Goal: Task Accomplishment & Management: Manage account settings

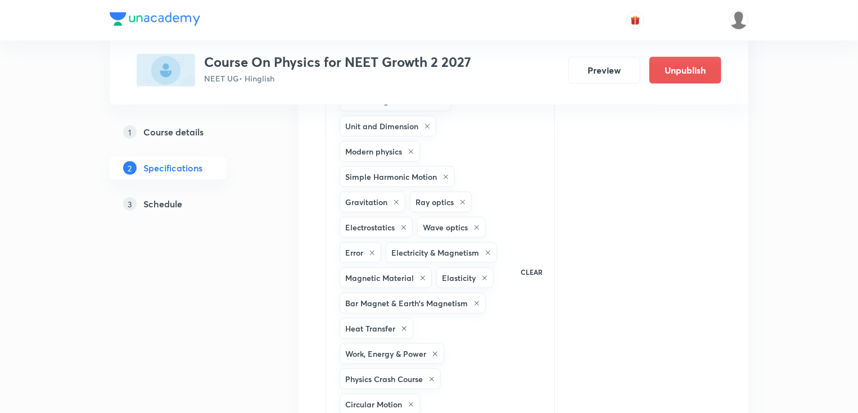
click at [170, 18] on img at bounding box center [155, 18] width 91 height 13
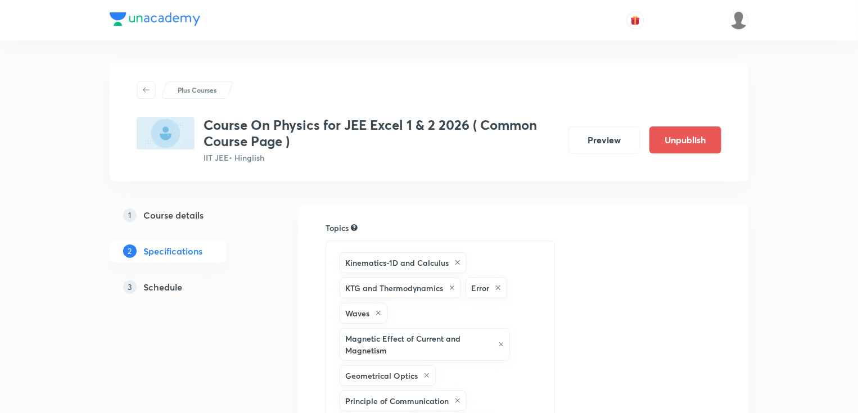
click at [182, 212] on h5 "Course details" at bounding box center [173, 215] width 60 height 13
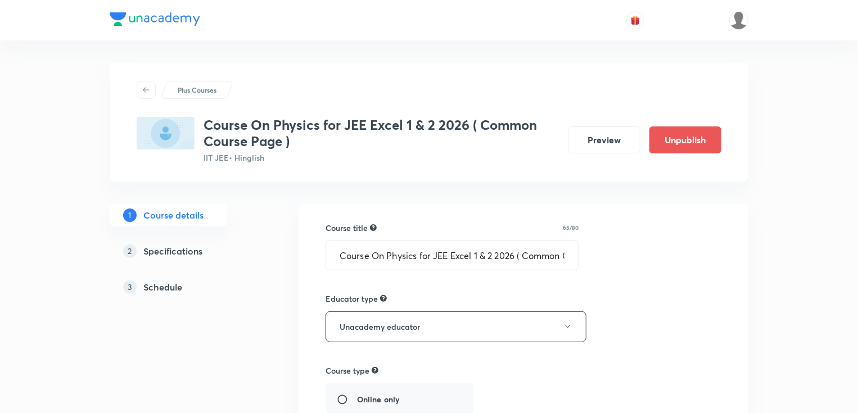
click at [179, 288] on h5 "Schedule" at bounding box center [162, 286] width 39 height 13
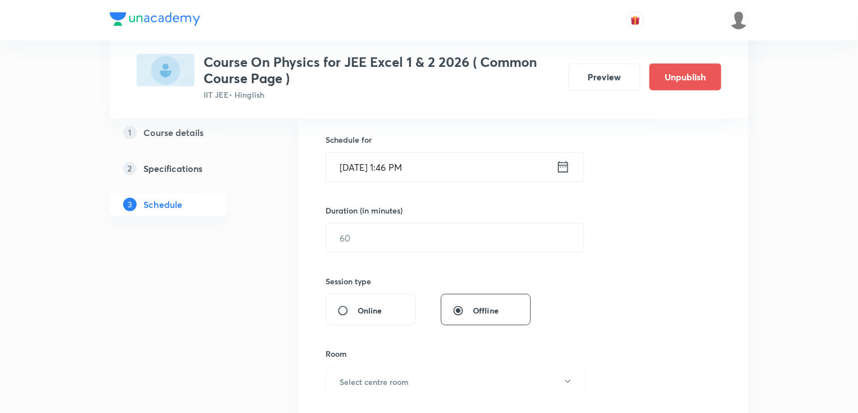
scroll to position [270, 0]
click at [564, 166] on icon at bounding box center [563, 167] width 14 height 16
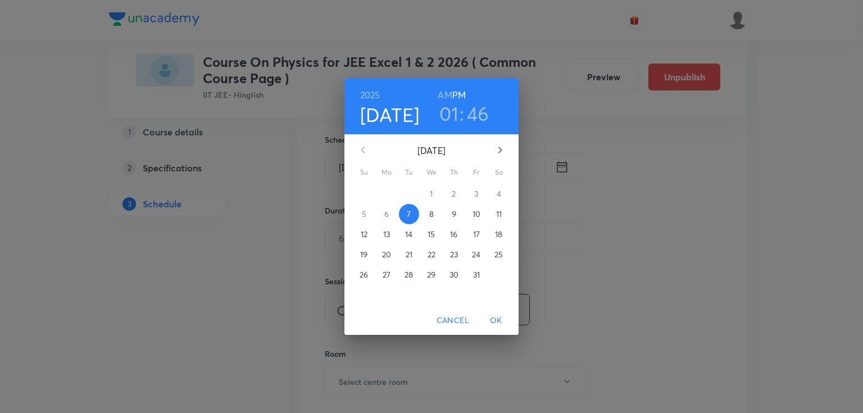
click at [477, 108] on h3 "46" at bounding box center [478, 114] width 22 height 24
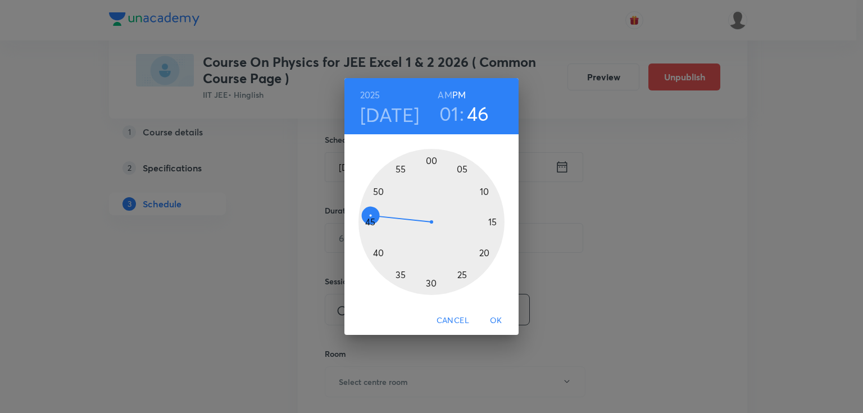
click at [375, 194] on div at bounding box center [432, 222] width 146 height 146
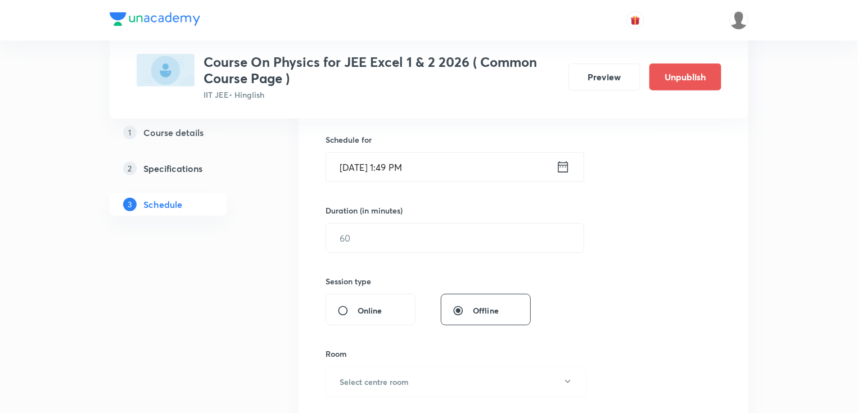
click at [568, 164] on icon at bounding box center [563, 166] width 10 height 11
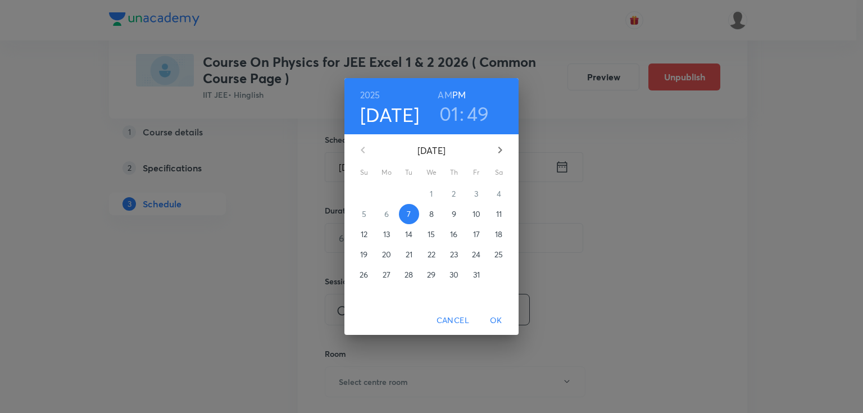
click at [479, 110] on h3 "49" at bounding box center [478, 114] width 22 height 24
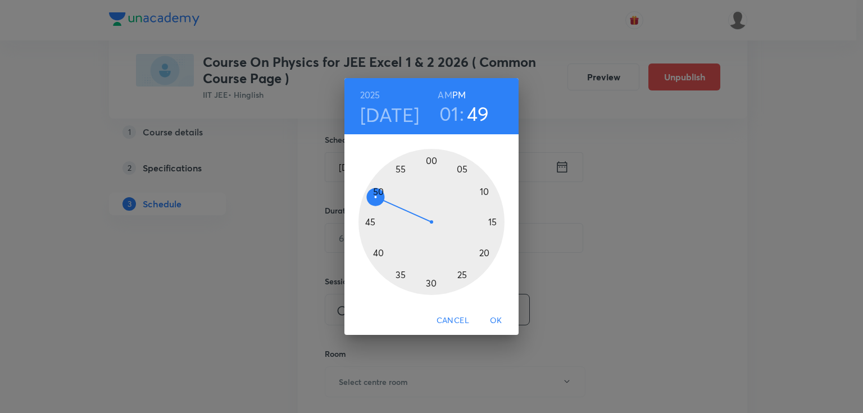
click at [377, 190] on div at bounding box center [432, 222] width 146 height 146
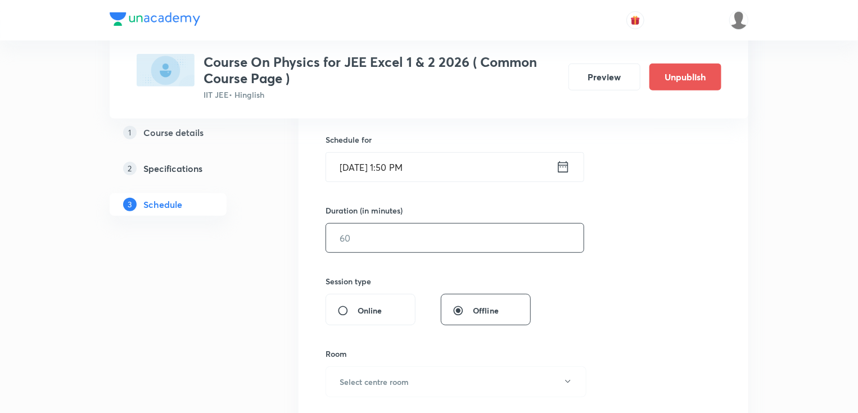
click at [385, 238] on input "text" at bounding box center [454, 238] width 257 height 29
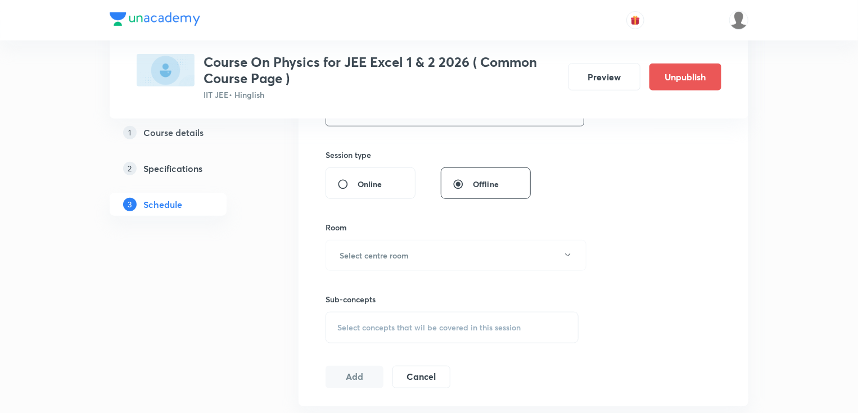
scroll to position [405, 0]
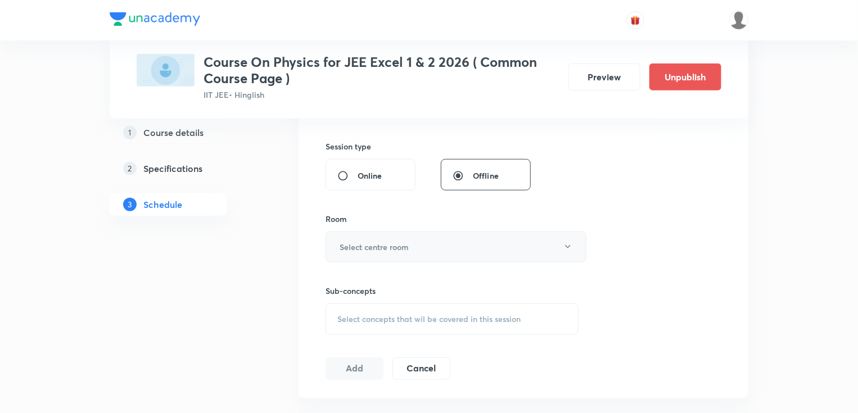
type input "60"
click at [459, 246] on button "Select centre room" at bounding box center [455, 247] width 261 height 31
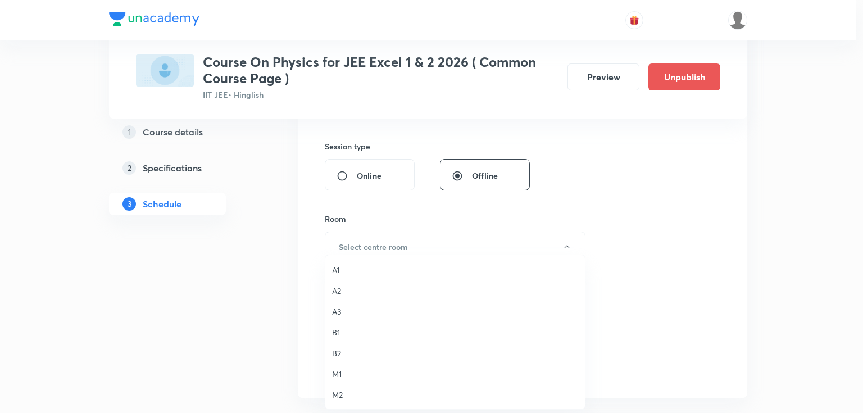
click at [343, 315] on span "A3" at bounding box center [455, 312] width 246 height 12
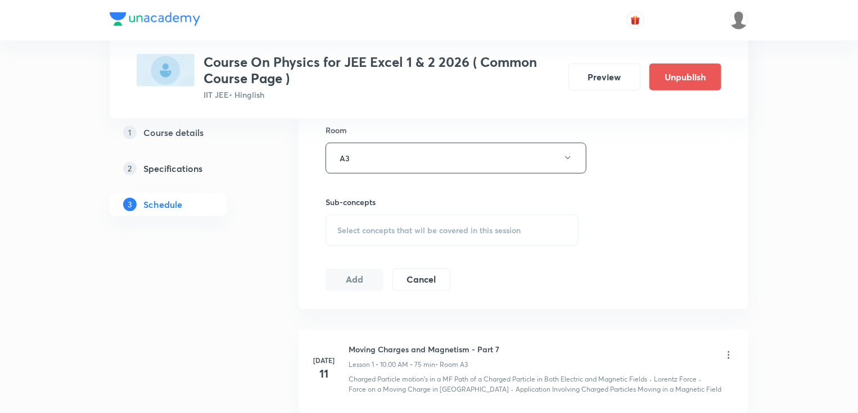
scroll to position [495, 0]
click at [502, 234] on div "Select concepts that wil be covered in this session" at bounding box center [451, 229] width 253 height 31
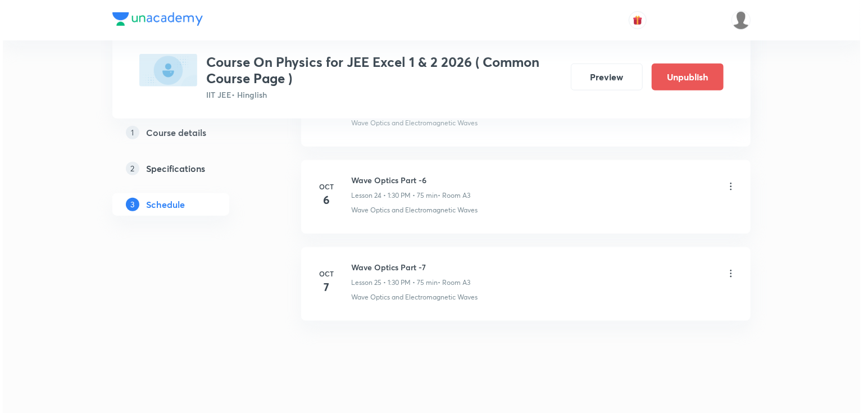
scroll to position [2684, 0]
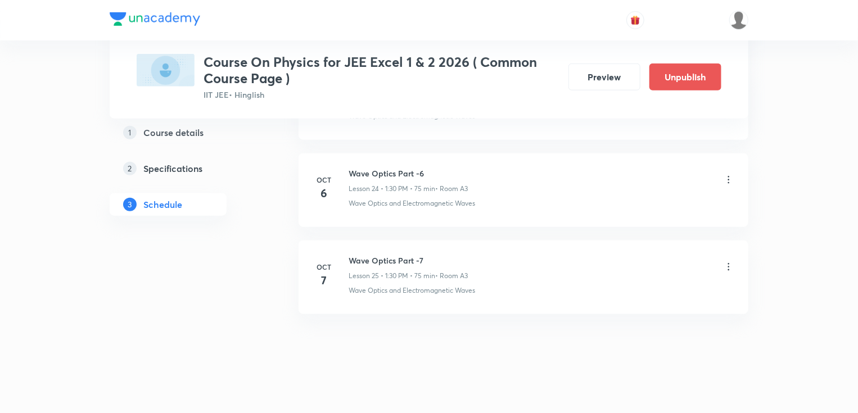
click at [731, 261] on icon at bounding box center [728, 266] width 11 height 11
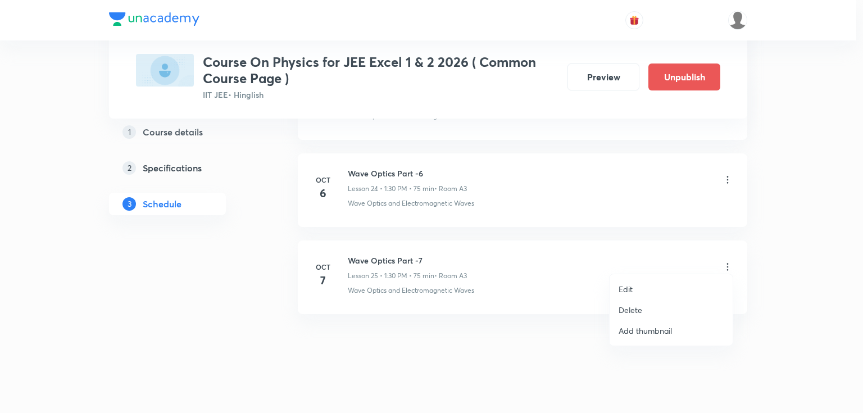
click at [634, 283] on li "Edit" at bounding box center [671, 289] width 123 height 21
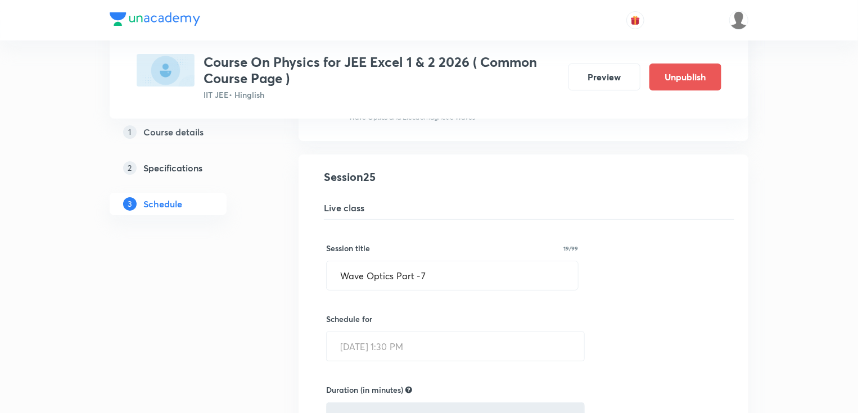
scroll to position [2194, 0]
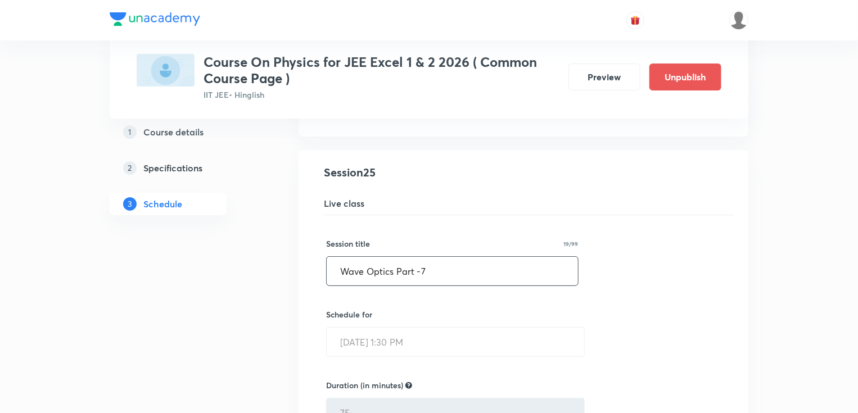
click at [499, 270] on input "Wave Optics Part -7" at bounding box center [452, 271] width 251 height 29
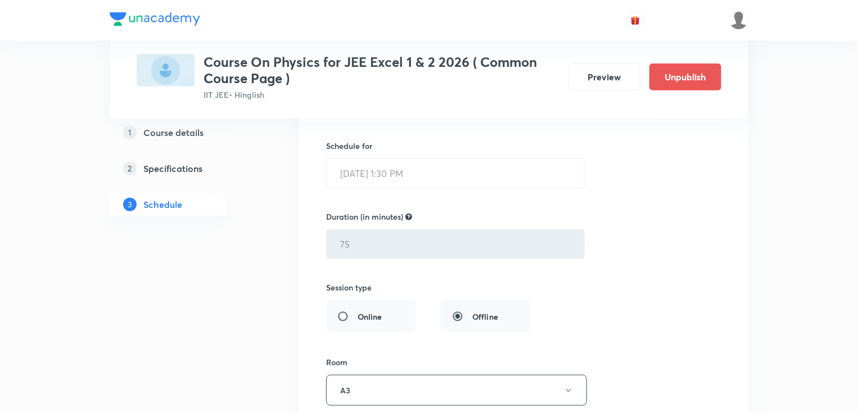
scroll to position [2374, 0]
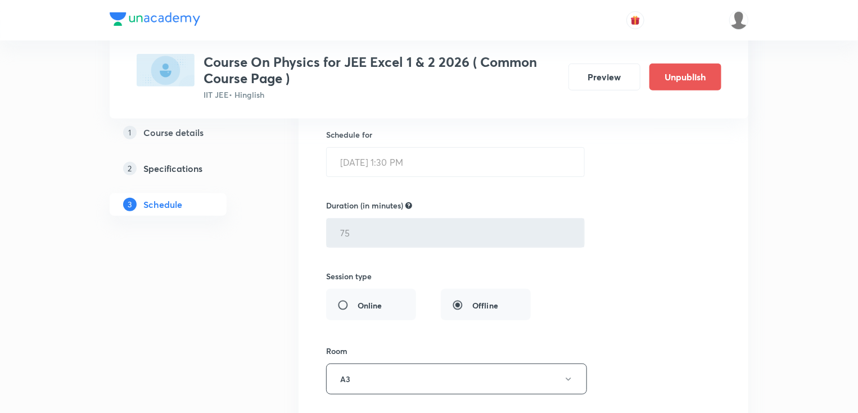
click at [360, 300] on div "Online Offline" at bounding box center [428, 304] width 205 height 31
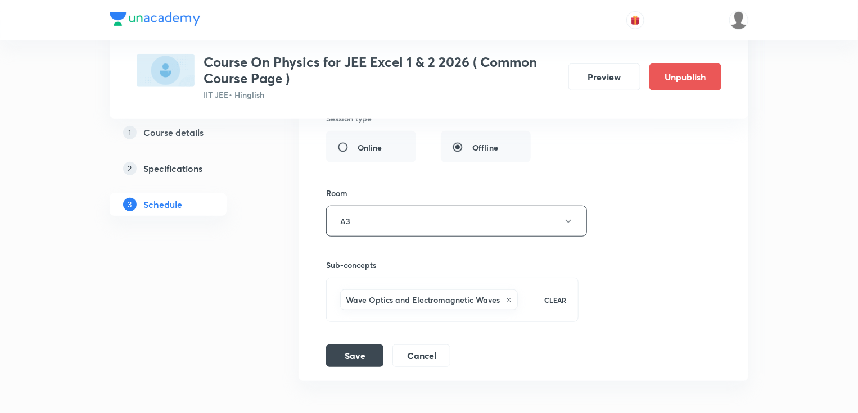
scroll to position [2554, 0]
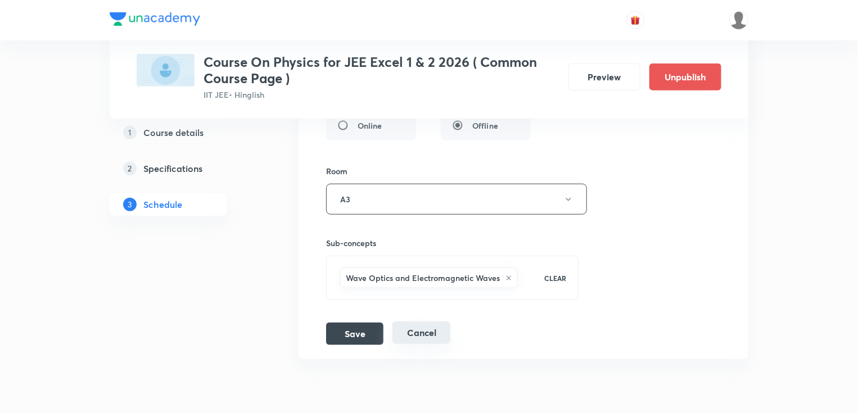
click at [420, 322] on button "Cancel" at bounding box center [421, 333] width 58 height 22
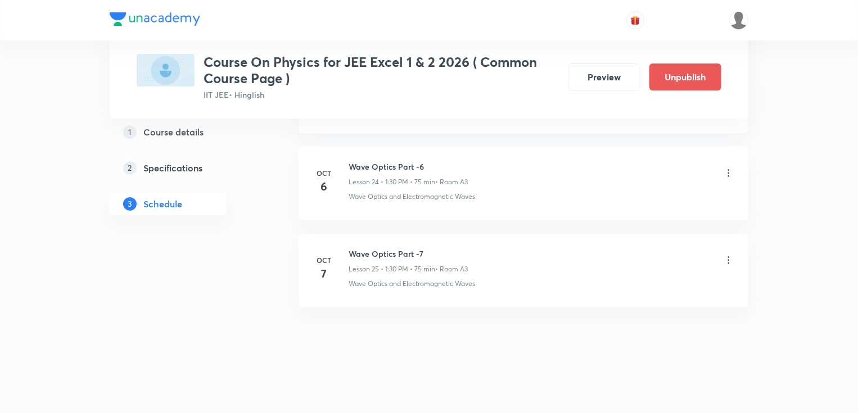
scroll to position [2168, 0]
click at [726, 260] on icon at bounding box center [728, 265] width 11 height 11
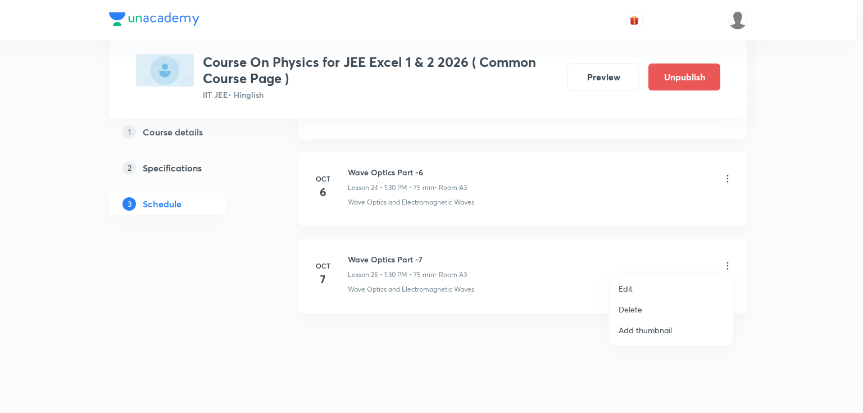
click at [637, 290] on li "Edit" at bounding box center [671, 288] width 123 height 21
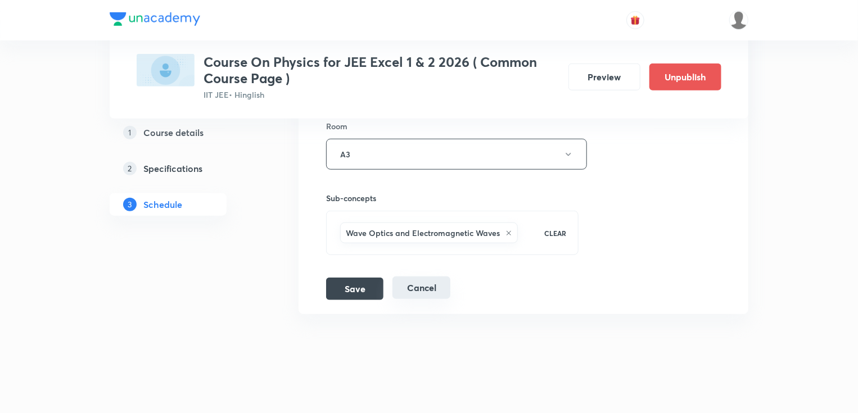
click at [438, 281] on button "Cancel" at bounding box center [421, 288] width 58 height 22
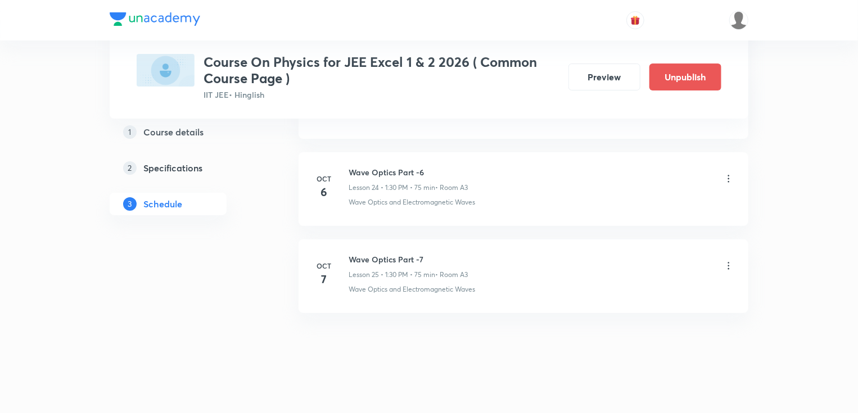
click at [723, 260] on icon at bounding box center [728, 265] width 11 height 11
click at [647, 307] on li "Delete" at bounding box center [671, 309] width 123 height 21
click at [589, 392] on button "Delete" at bounding box center [590, 389] width 99 height 27
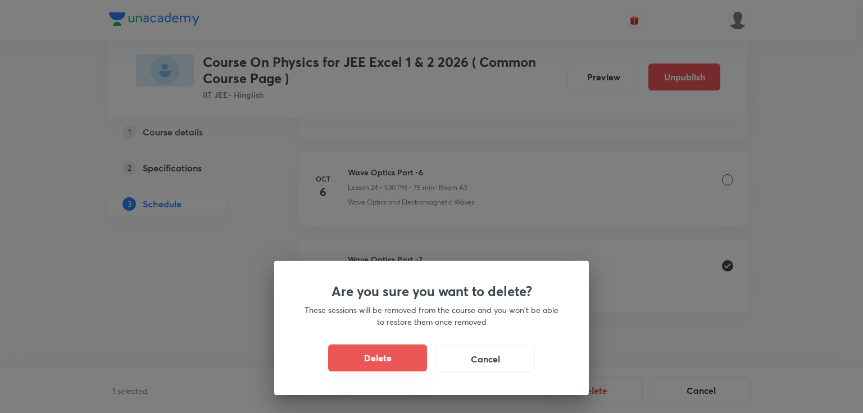
click at [392, 366] on button "Delete" at bounding box center [377, 358] width 99 height 27
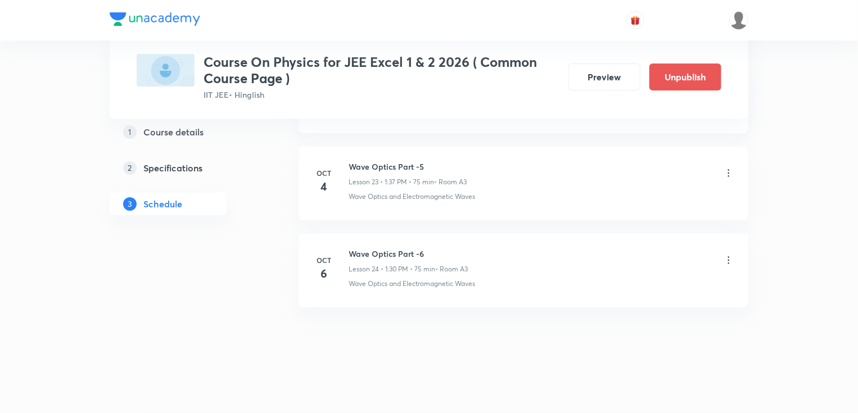
scroll to position [2081, 0]
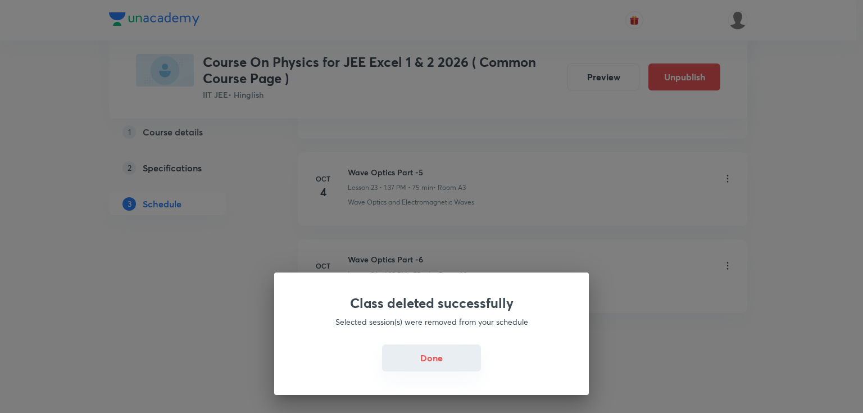
click at [451, 356] on button "Done" at bounding box center [431, 358] width 99 height 27
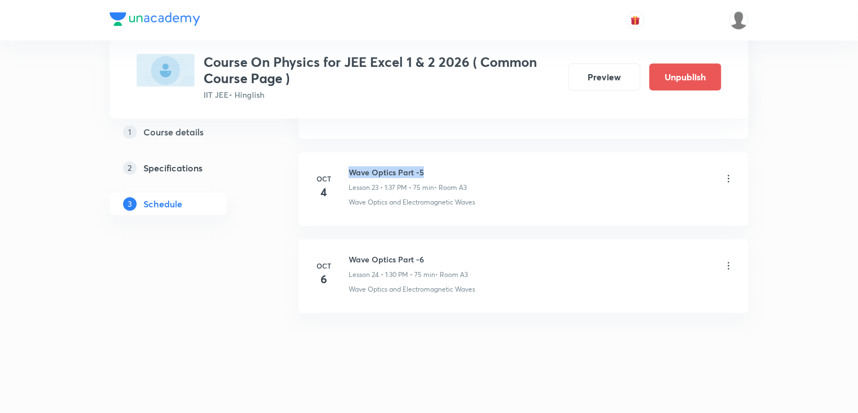
drag, startPoint x: 440, startPoint y: 165, endPoint x: 345, endPoint y: 163, distance: 95.0
click at [345, 166] on div "Oct 4 Wave Optics Part -5 Lesson 23 • 1:37 PM • 75 min • Room A3 Wave Optics an…" at bounding box center [524, 186] width 422 height 41
copy h6 "Wave Optics Part -5"
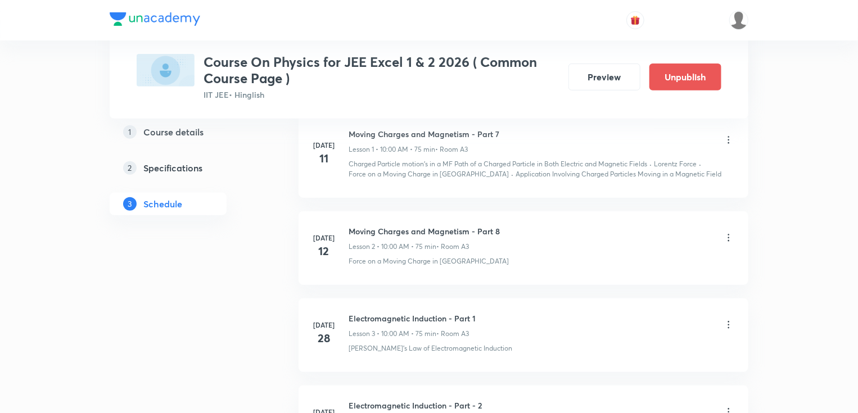
scroll to position [0, 0]
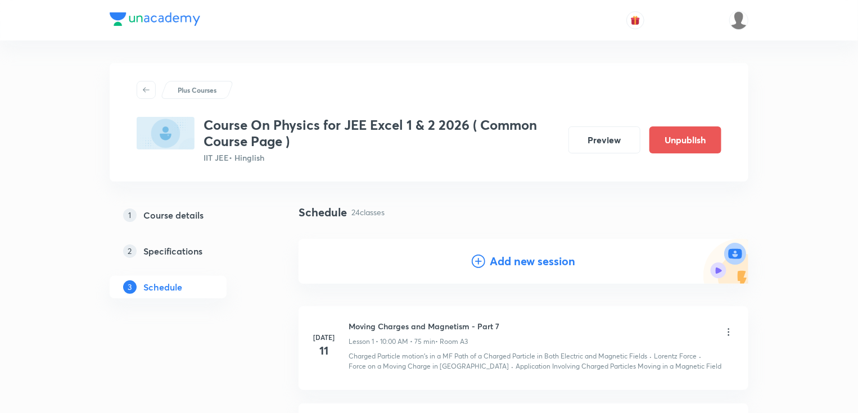
click at [537, 256] on h4 "Add new session" at bounding box center [532, 261] width 85 height 17
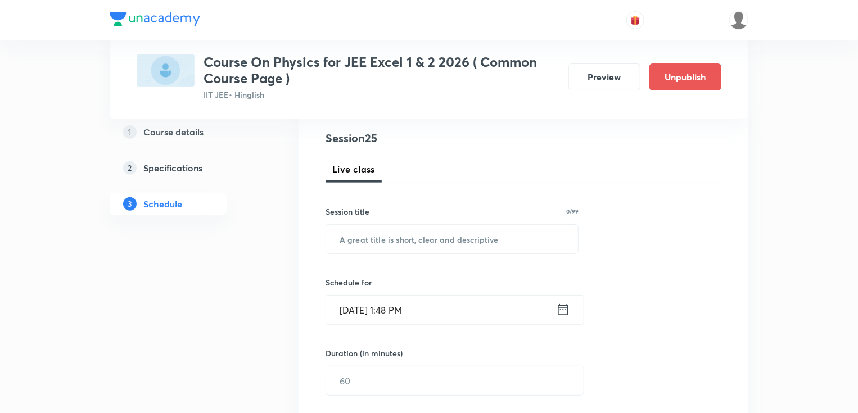
scroll to position [135, 0]
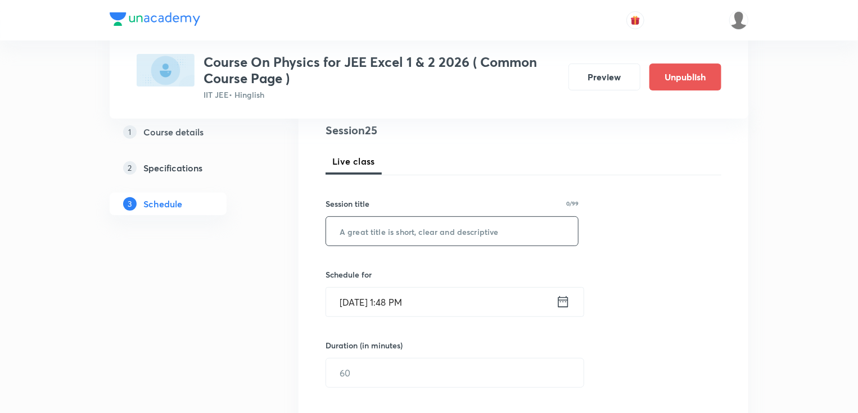
click at [435, 229] on input "text" at bounding box center [452, 231] width 252 height 29
paste input "Wave Optics Part -5"
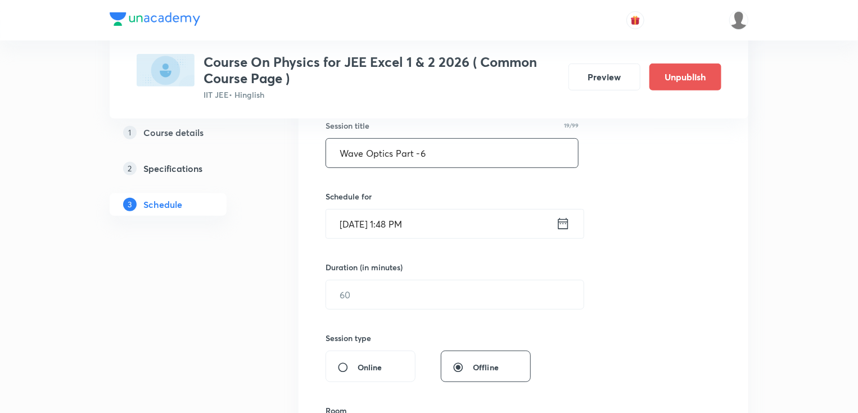
scroll to position [225, 0]
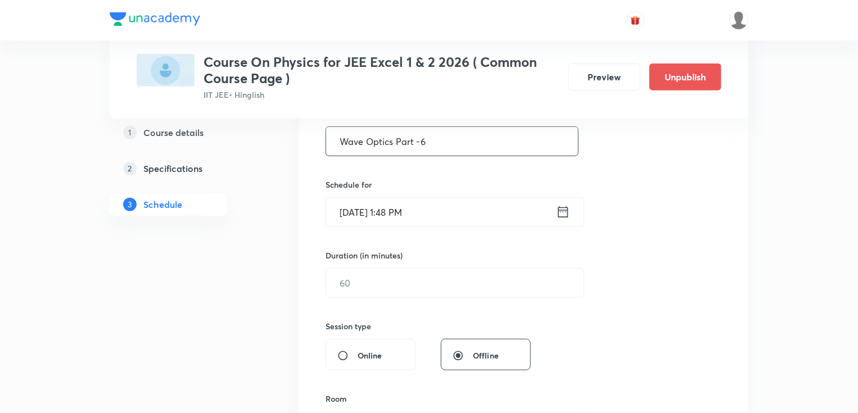
type input "Wave Optics Part -6"
click at [566, 215] on icon at bounding box center [563, 212] width 14 height 16
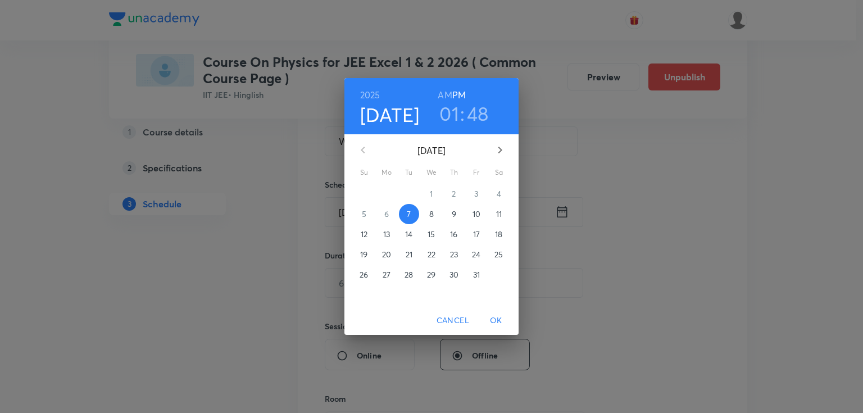
click at [486, 114] on h3 "48" at bounding box center [478, 114] width 22 height 24
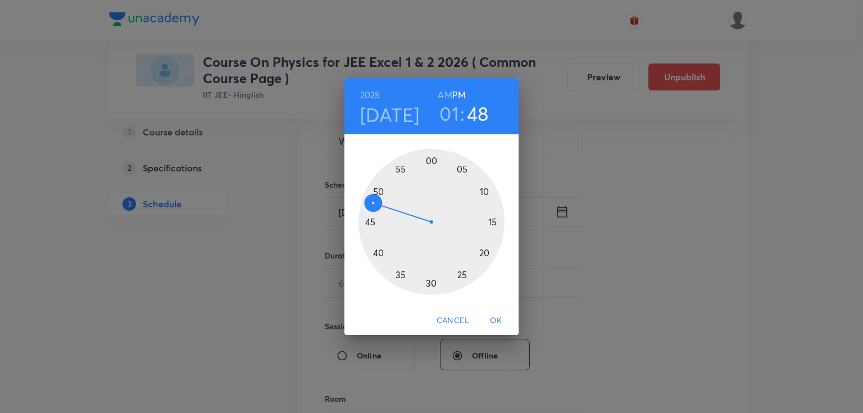
click at [378, 190] on div at bounding box center [432, 222] width 146 height 146
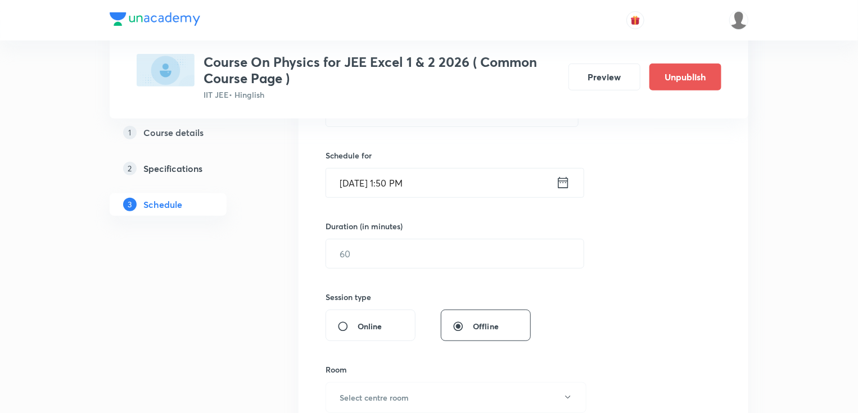
scroll to position [315, 0]
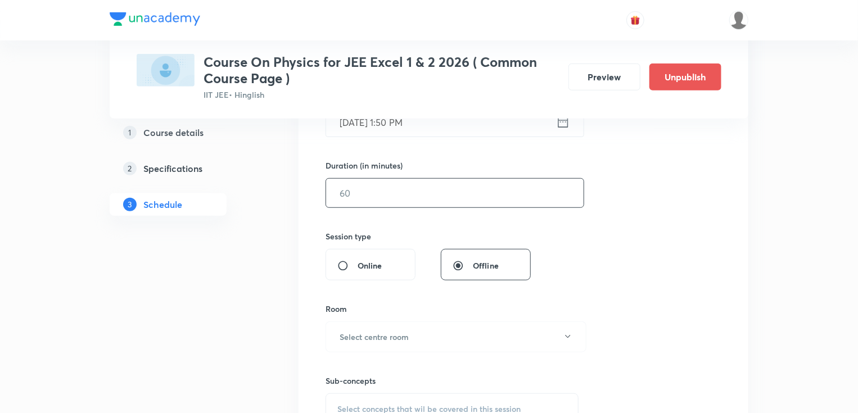
click at [459, 194] on input "text" at bounding box center [454, 193] width 257 height 29
type input "3"
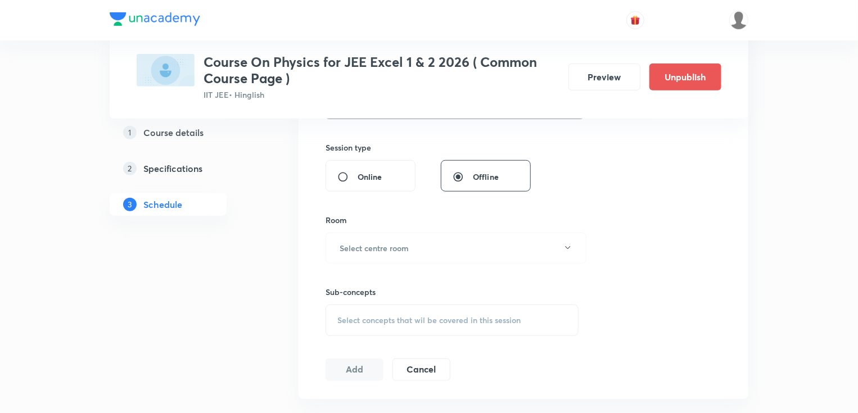
scroll to position [405, 0]
type input "60"
click at [432, 247] on button "Select centre room" at bounding box center [455, 247] width 261 height 31
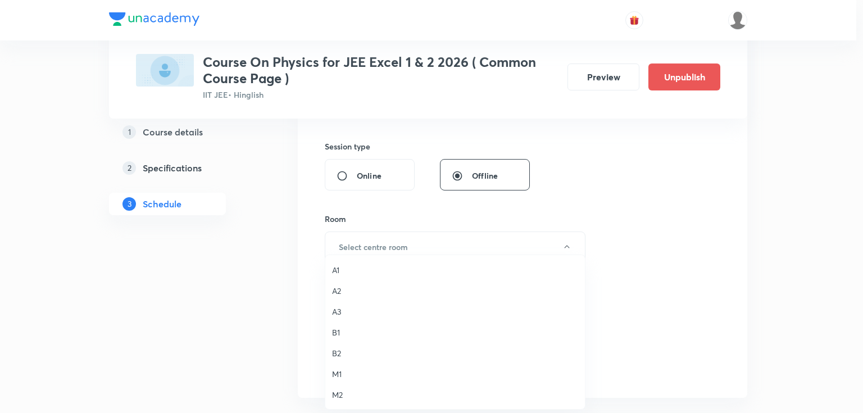
click at [346, 313] on span "A3" at bounding box center [455, 312] width 246 height 12
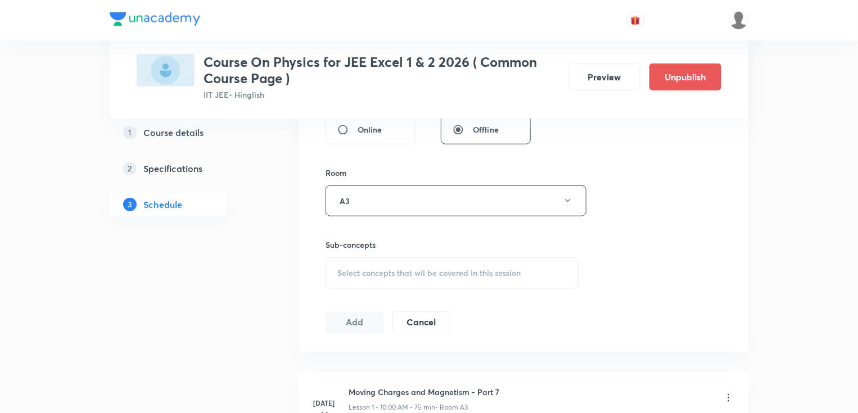
scroll to position [495, 0]
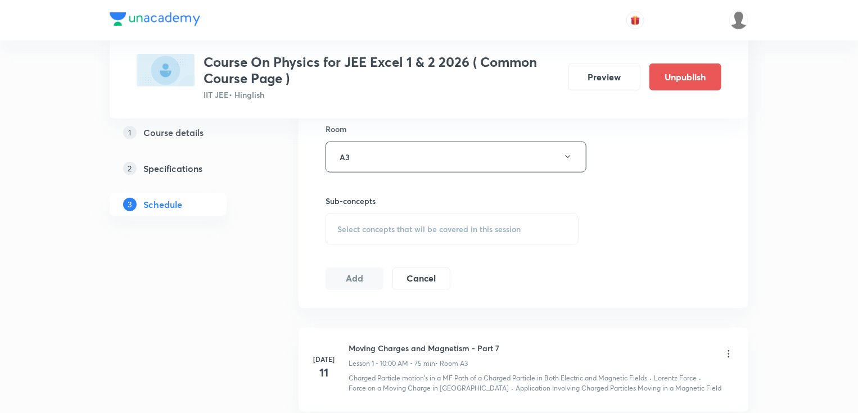
click at [486, 229] on span "Select concepts that wil be covered in this session" at bounding box center [428, 229] width 183 height 9
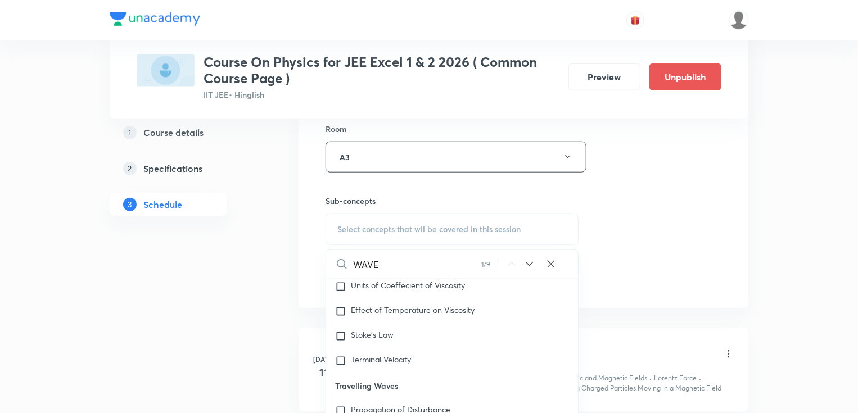
scroll to position [6563, 0]
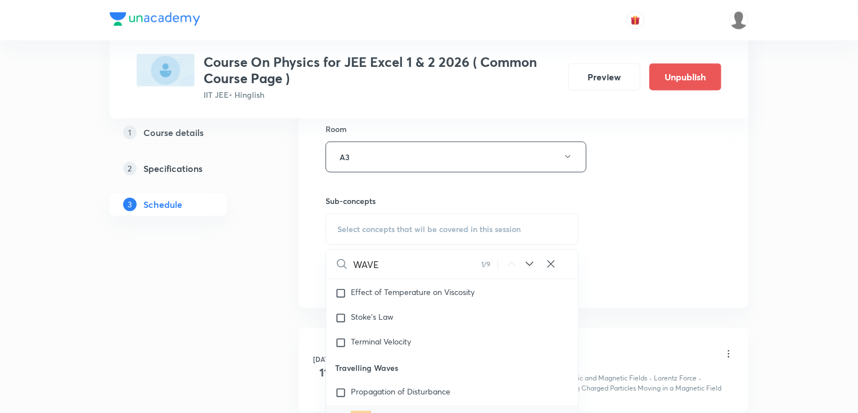
click at [535, 263] on icon at bounding box center [529, 263] width 13 height 13
click at [529, 265] on icon at bounding box center [529, 263] width 13 height 13
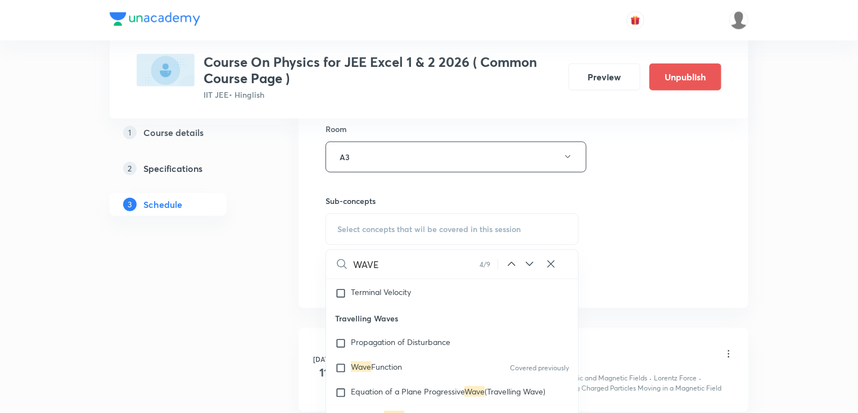
scroll to position [6711, 0]
click at [529, 265] on icon at bounding box center [529, 263] width 13 height 13
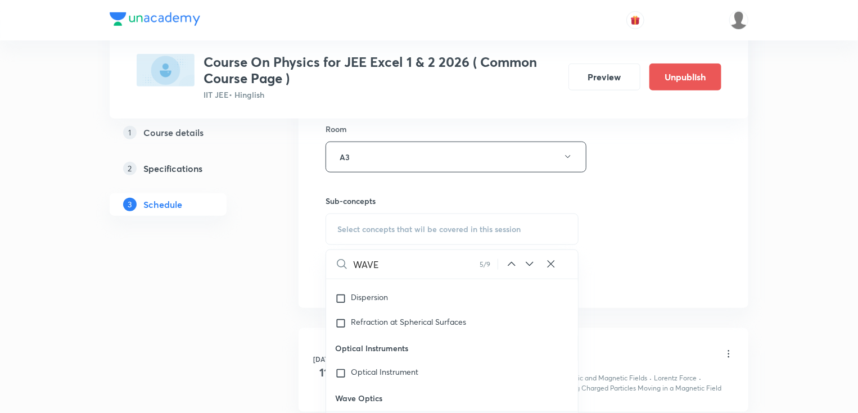
click at [529, 265] on icon at bounding box center [529, 263] width 13 height 13
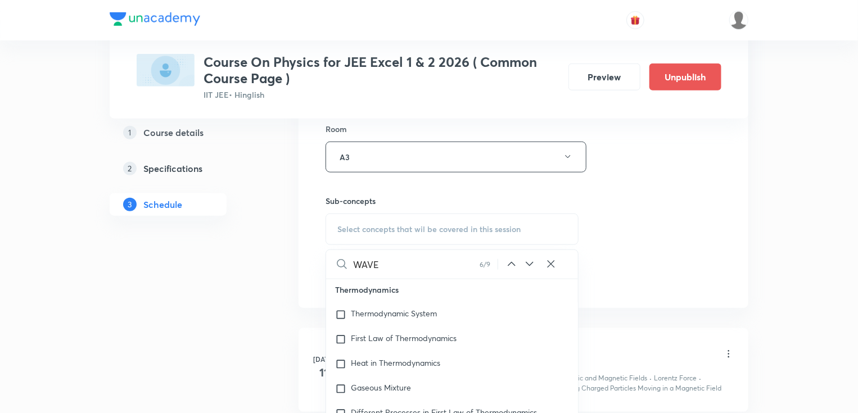
scroll to position [15212, 0]
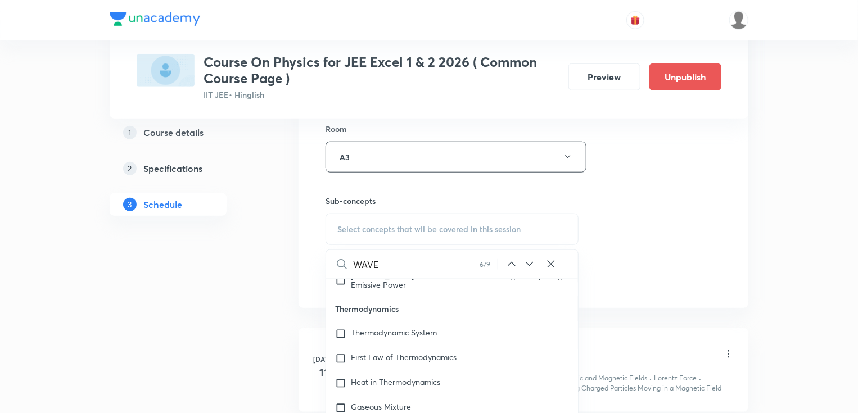
click at [438, 270] on input "WAVE" at bounding box center [416, 264] width 126 height 29
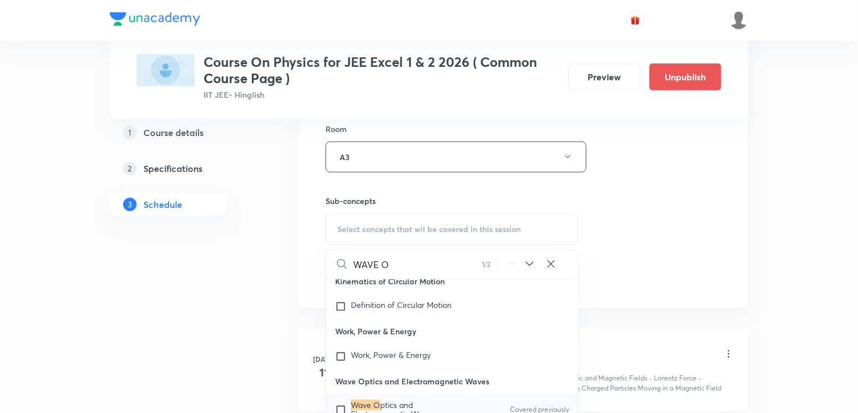
scroll to position [29387, 0]
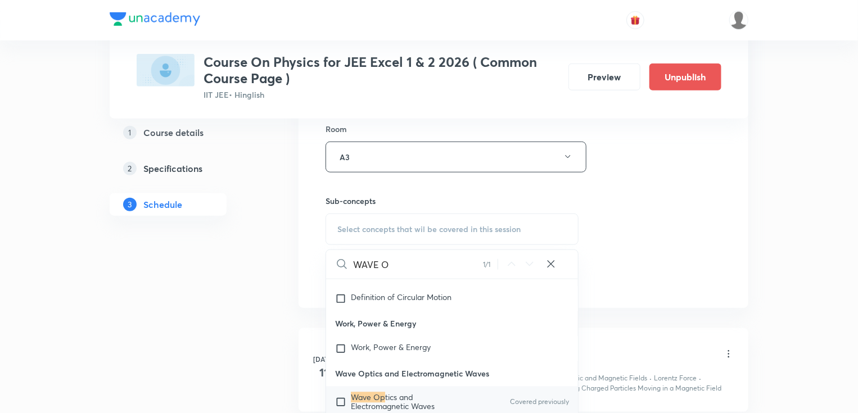
type input "WAVE"
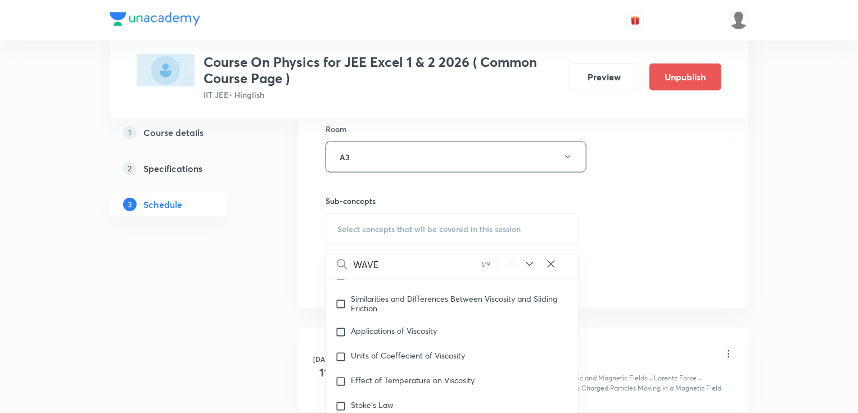
scroll to position [6473, 0]
click at [531, 264] on icon at bounding box center [529, 264] width 7 height 4
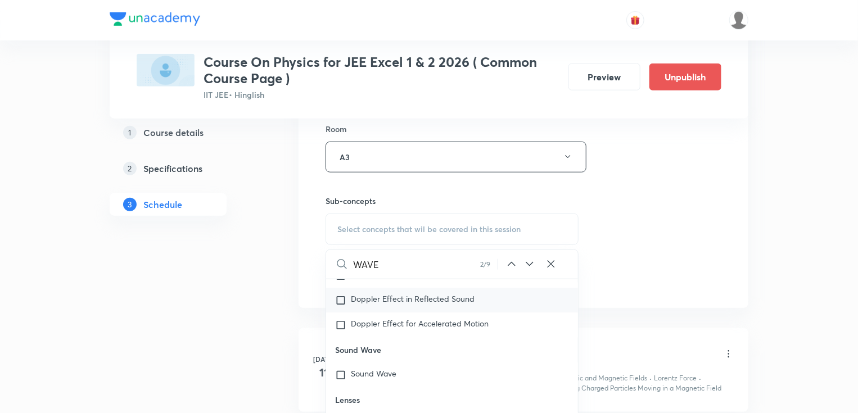
scroll to position [7712, 0]
click at [532, 264] on icon at bounding box center [529, 263] width 13 height 13
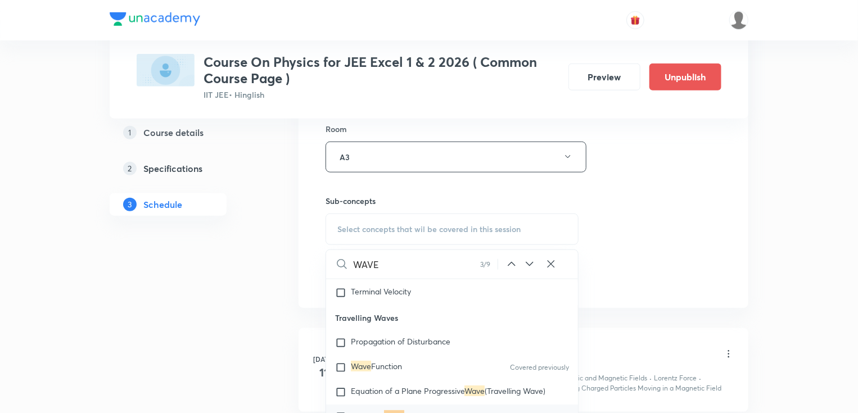
scroll to position [6612, 0]
click at [530, 264] on icon at bounding box center [529, 264] width 7 height 4
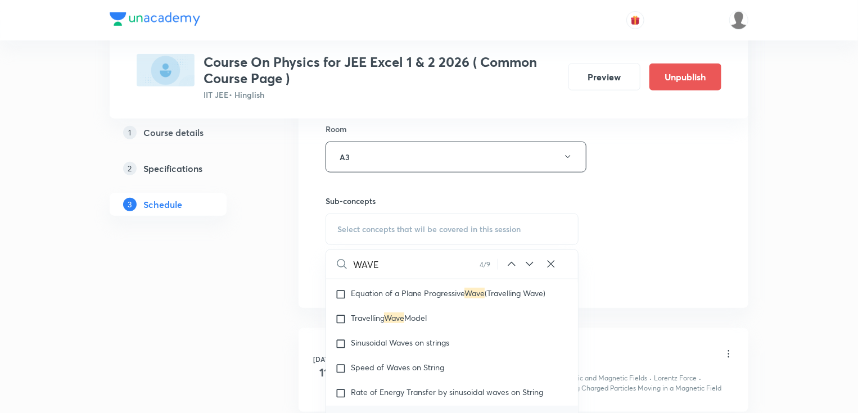
scroll to position [6711, 0]
click at [530, 264] on icon at bounding box center [529, 264] width 7 height 4
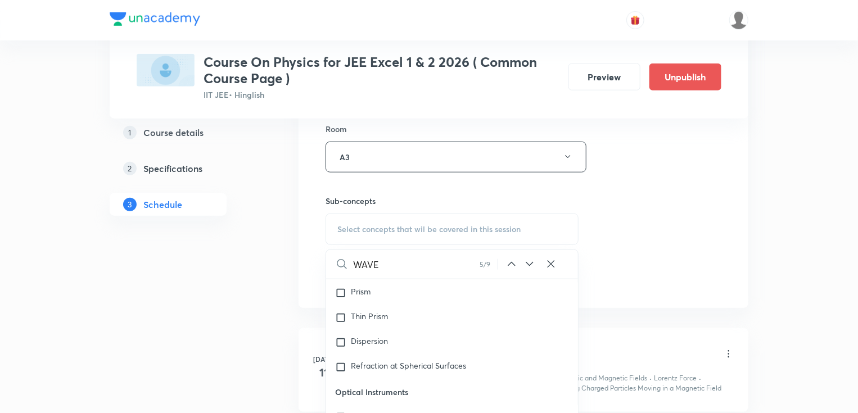
scroll to position [8083, 0]
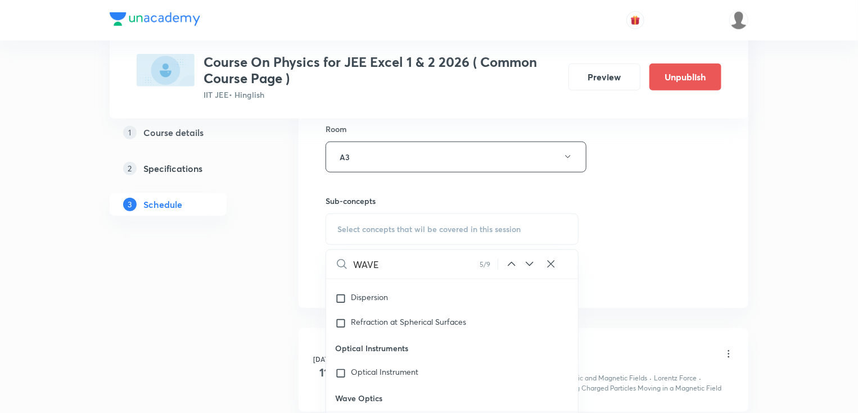
click at [530, 264] on icon at bounding box center [529, 264] width 7 height 4
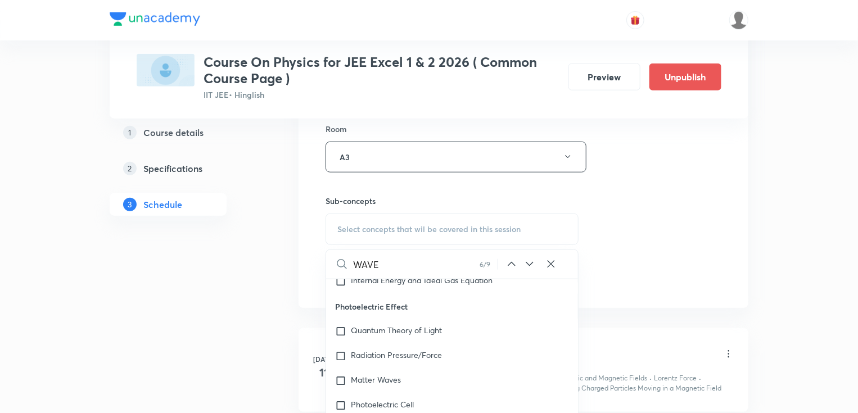
click at [512, 264] on icon at bounding box center [511, 263] width 13 height 13
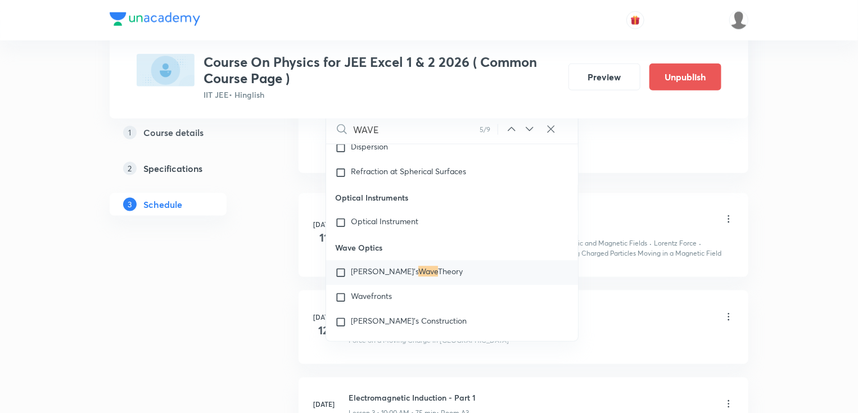
scroll to position [0, 0]
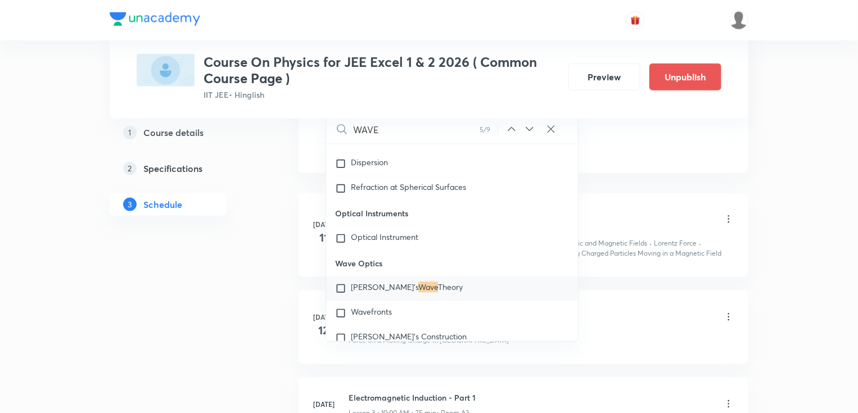
click at [341, 286] on input "checkbox" at bounding box center [343, 288] width 16 height 11
checkbox input "true"
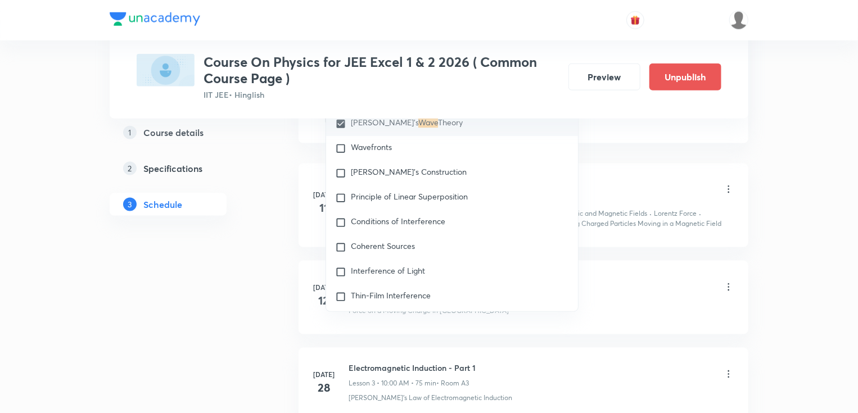
scroll to position [630, 0]
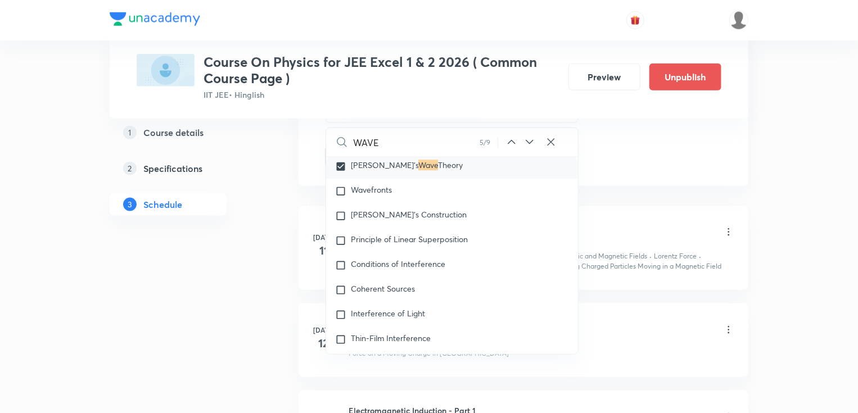
click at [552, 138] on icon at bounding box center [550, 142] width 11 height 11
click at [496, 135] on input "text" at bounding box center [465, 142] width 225 height 29
click at [344, 168] on input "checkbox" at bounding box center [343, 166] width 16 height 11
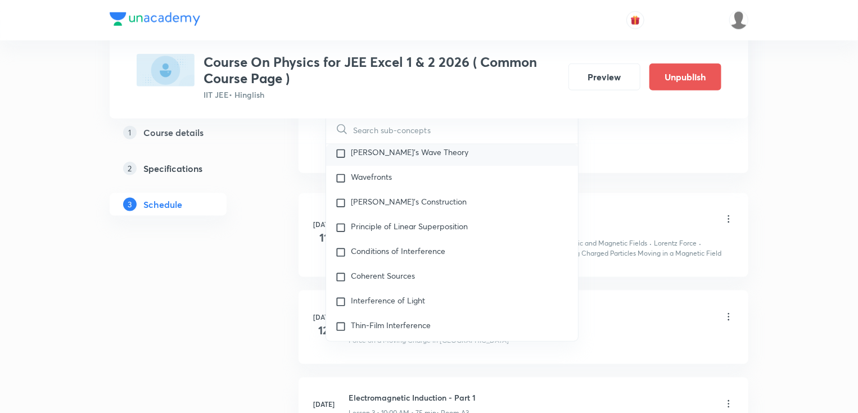
click at [363, 155] on p "Huygen's Wave Theory" at bounding box center [409, 153] width 117 height 11
checkbox input "true"
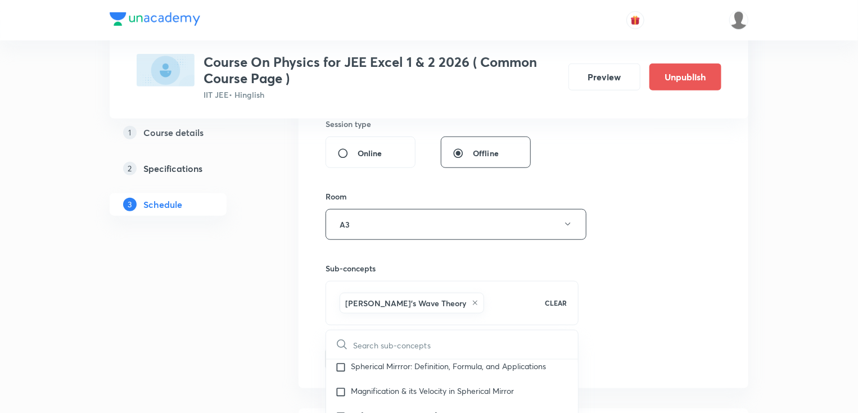
scroll to position [450, 0]
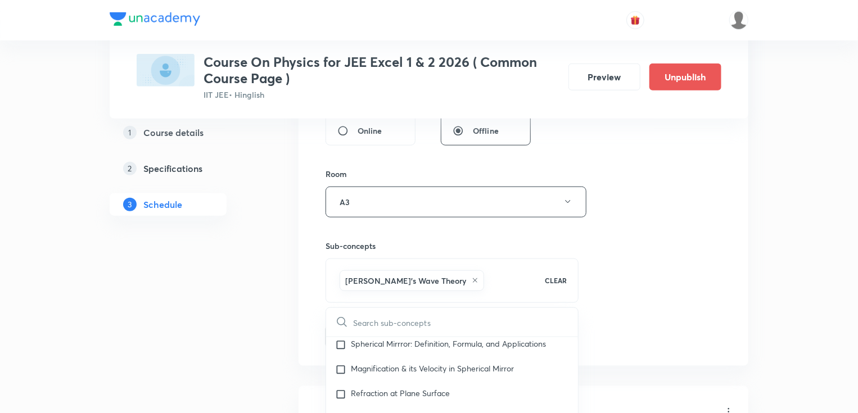
click at [414, 321] on input "text" at bounding box center [465, 322] width 225 height 29
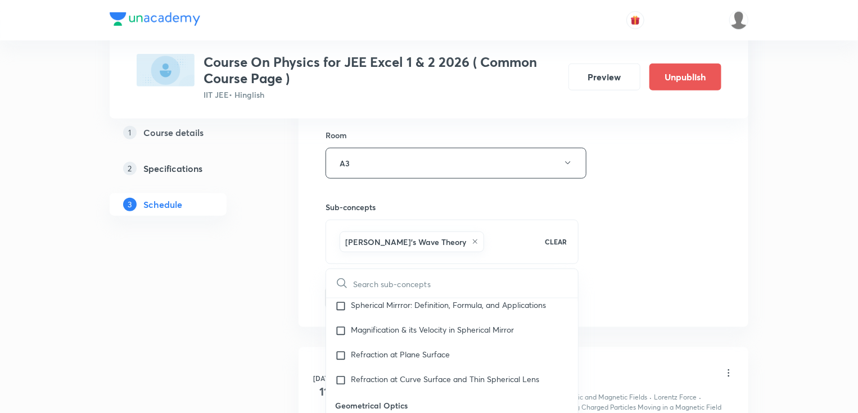
scroll to position [540, 0]
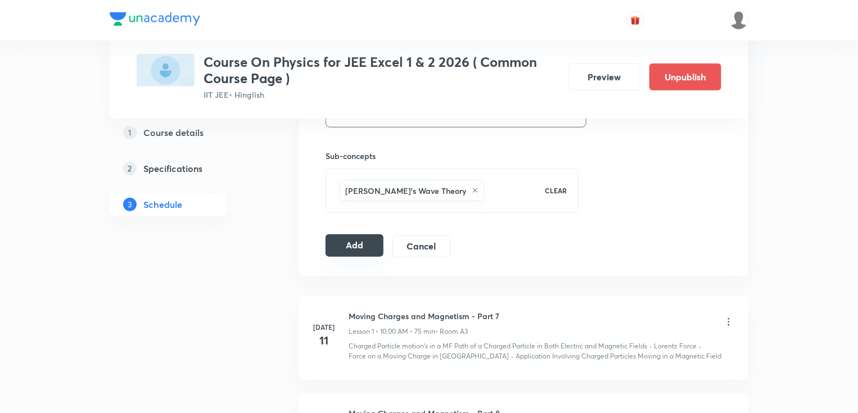
click at [345, 249] on button "Add" at bounding box center [354, 245] width 58 height 22
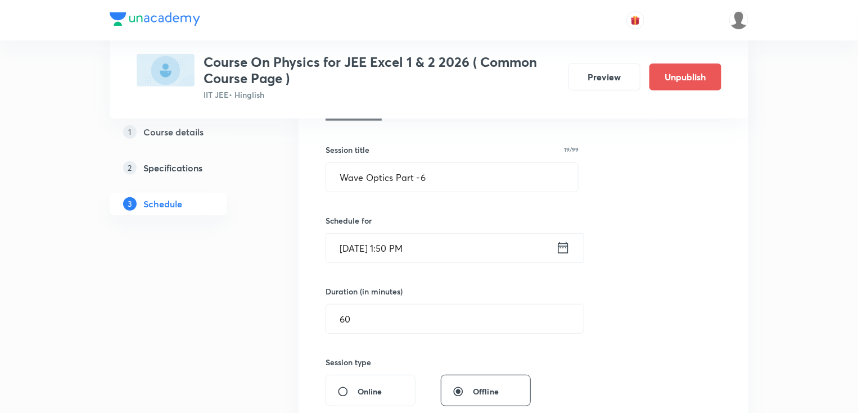
scroll to position [181, 0]
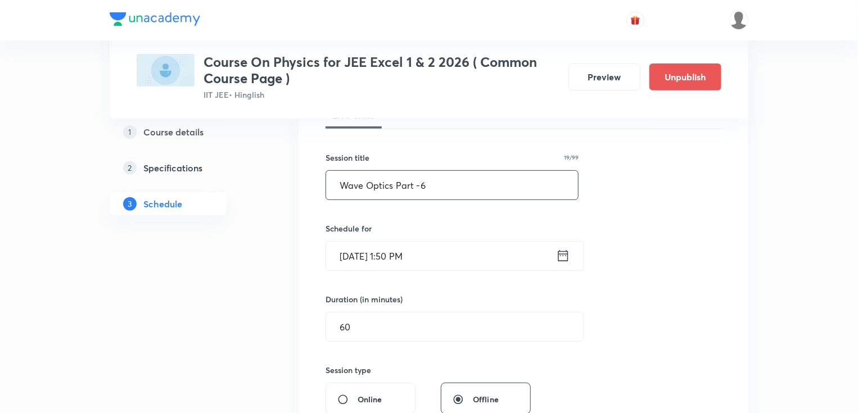
click at [443, 189] on input "Wave Optics Part -6" at bounding box center [452, 185] width 252 height 29
type input "Wave Optics Part -7"
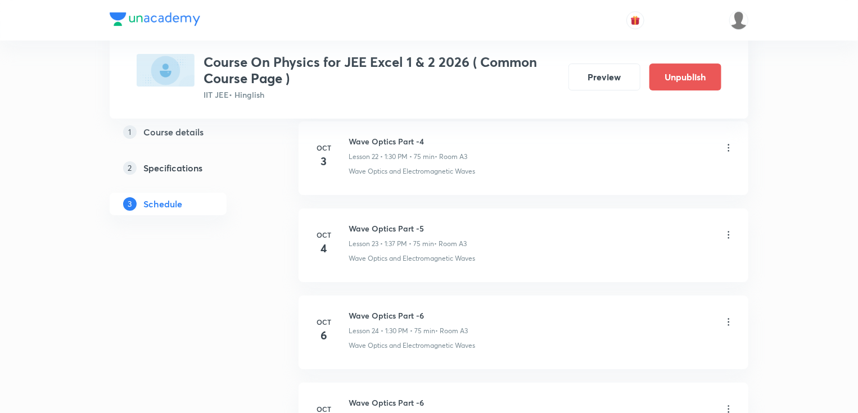
scroll to position [2168, 0]
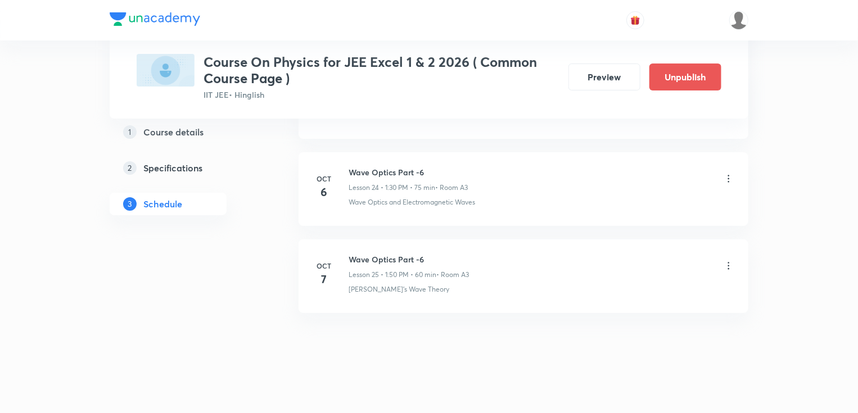
click at [728, 260] on icon at bounding box center [728, 265] width 11 height 11
click at [648, 288] on li "Edit" at bounding box center [671, 288] width 123 height 21
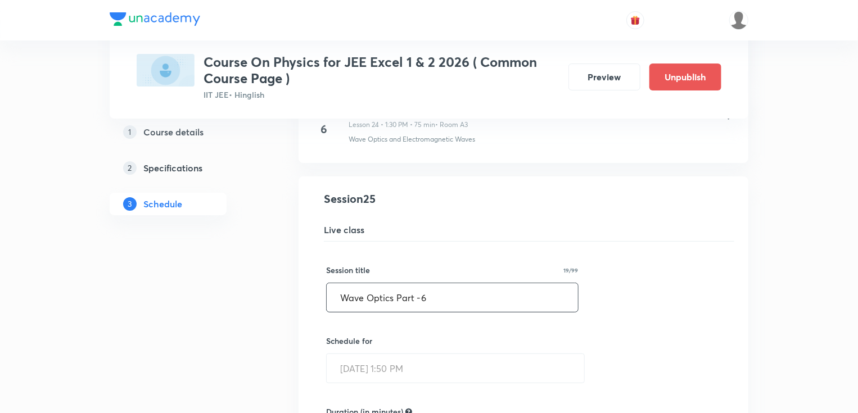
click at [452, 300] on input "Wave Optics Part -6" at bounding box center [452, 297] width 251 height 29
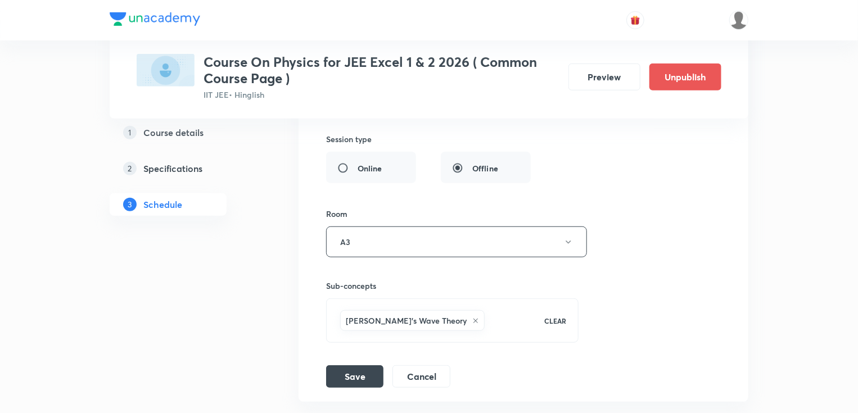
scroll to position [2599, 0]
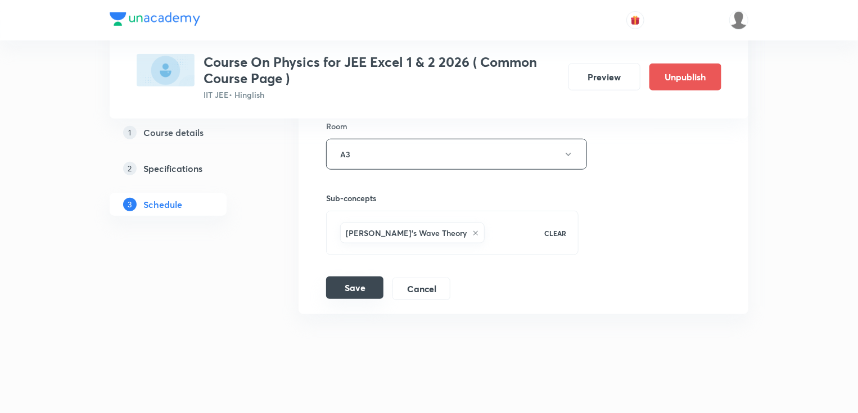
type input "Wave Optics Part -7"
click at [342, 281] on button "Save" at bounding box center [354, 288] width 57 height 22
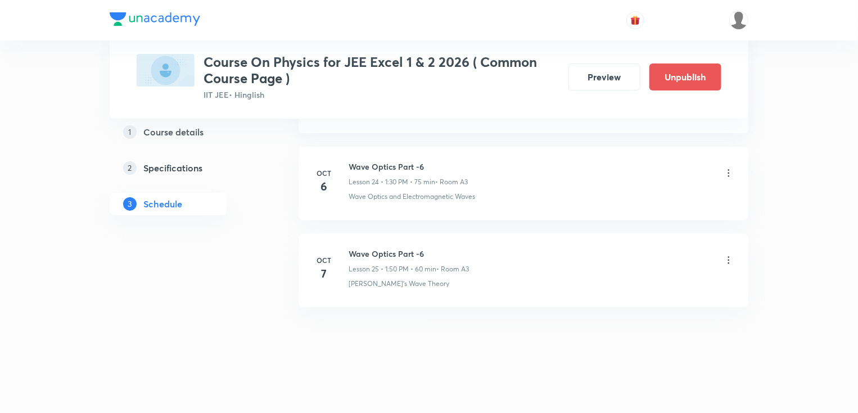
scroll to position [2168, 0]
